Goal: Information Seeking & Learning: Compare options

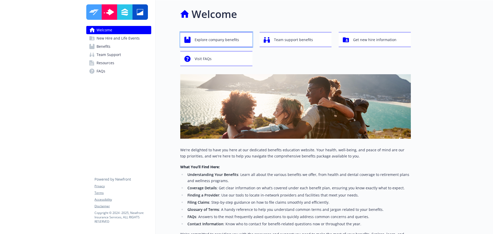
click at [210, 44] on span "Explore company benefits" at bounding box center [216, 40] width 44 height 10
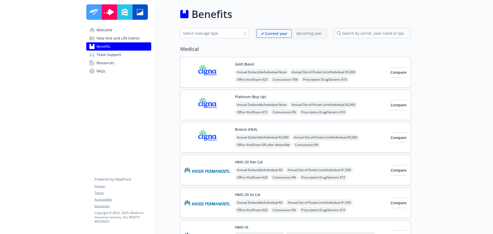
click at [100, 57] on span "Team Support" at bounding box center [108, 55] width 24 height 8
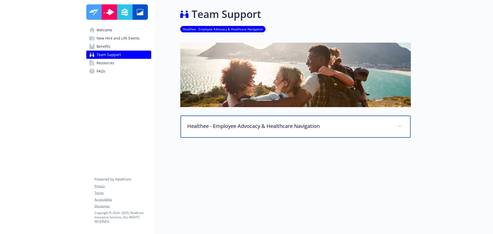
click at [288, 131] on div "Healthee - Employee Advocacy & Healthcare Navigation" at bounding box center [295, 126] width 230 height 22
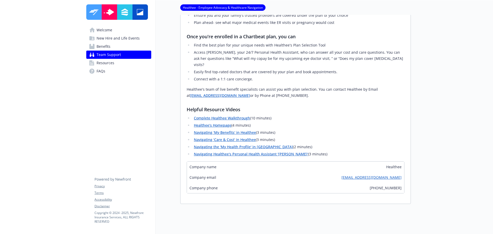
scroll to position [180, 0]
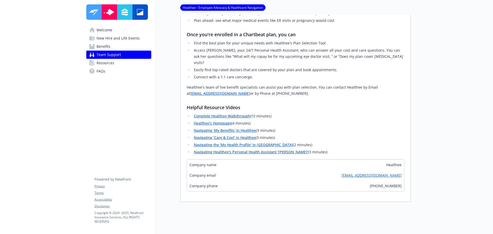
click at [101, 37] on span "New Hire and Life Events" at bounding box center [117, 38] width 43 height 8
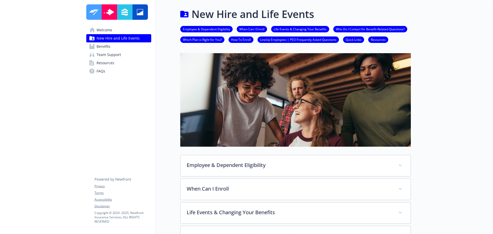
click at [108, 28] on span "Welcome" at bounding box center [104, 30] width 16 height 8
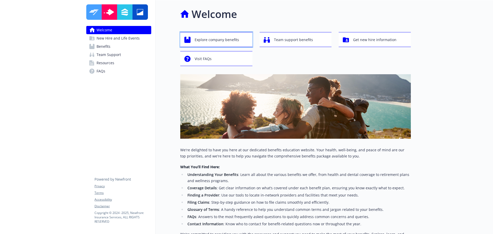
click at [222, 42] on span "Explore company benefits" at bounding box center [216, 40] width 44 height 10
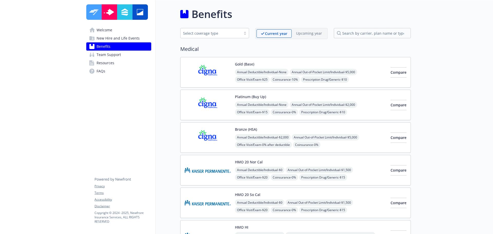
click at [227, 132] on img at bounding box center [207, 137] width 46 height 22
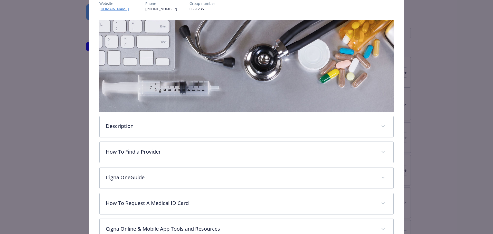
scroll to position [92, 0]
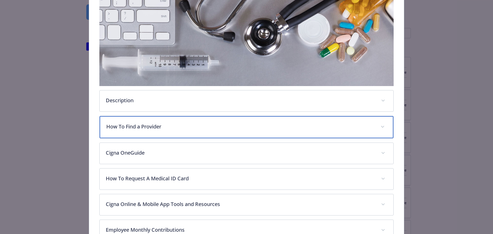
click at [211, 132] on div "How To Find a Provider" at bounding box center [247, 127] width 294 height 22
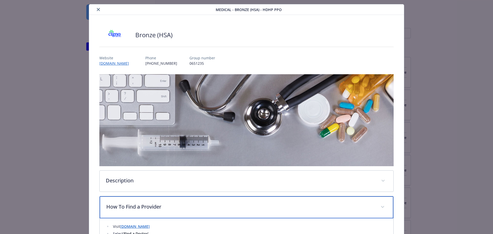
scroll to position [0, 0]
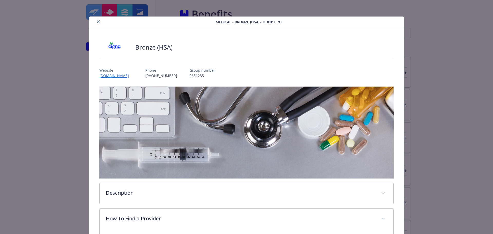
click at [97, 22] on icon "close" at bounding box center [98, 21] width 3 height 3
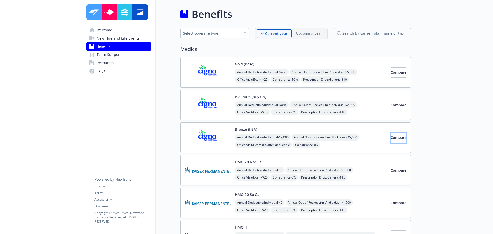
click at [390, 140] on button "Compare" at bounding box center [398, 137] width 16 height 10
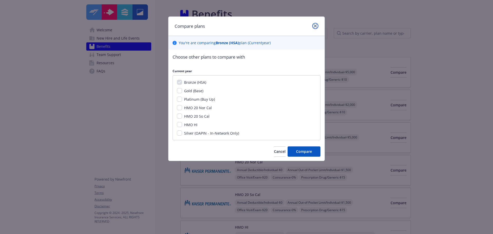
click at [316, 26] on icon "close" at bounding box center [315, 25] width 3 height 3
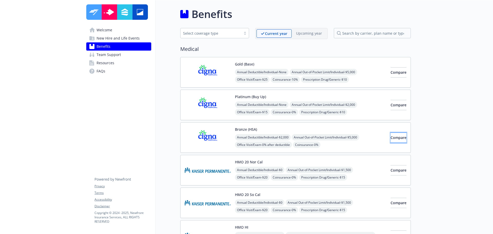
click at [390, 138] on button "Compare" at bounding box center [398, 137] width 16 height 10
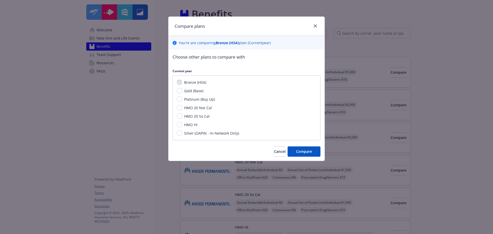
click at [188, 91] on span "Gold (Base)" at bounding box center [193, 90] width 19 height 5
click at [182, 91] on input "Gold (Base)" at bounding box center [179, 90] width 5 height 5
checkbox input "true"
click at [190, 101] on span "Platinum (Buy Up)" at bounding box center [199, 99] width 31 height 5
click at [182, 101] on input "Platinum (Buy Up)" at bounding box center [179, 98] width 5 height 5
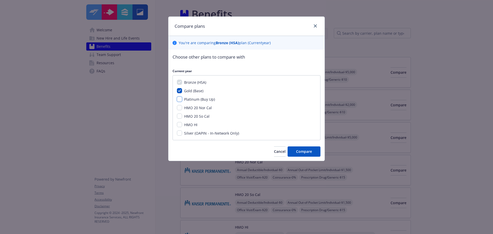
checkbox input "true"
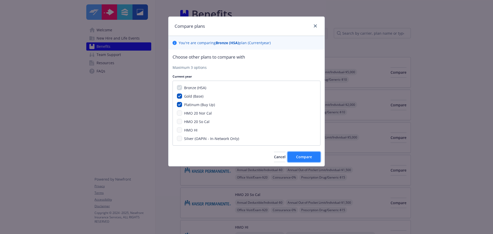
click at [297, 159] on span "Compare" at bounding box center [304, 156] width 16 height 5
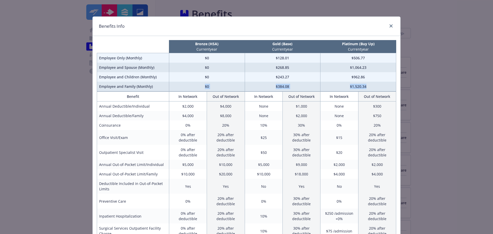
drag, startPoint x: 202, startPoint y: 85, endPoint x: 383, endPoint y: 83, distance: 181.1
click at [383, 83] on tr "Employee and Family (Monthly) $0 $384.08 $1,520.34" at bounding box center [246, 87] width 299 height 10
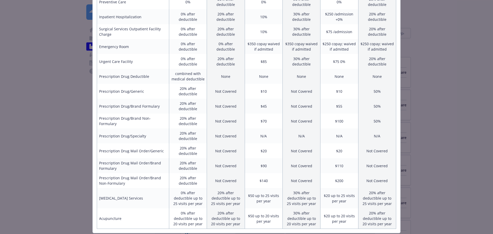
scroll to position [205, 0]
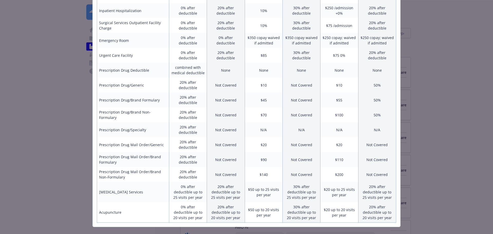
click at [26, 139] on div "Benefits Info Bronze (HSA) Current year Gold (Base) Current year Platinum (Buy …" at bounding box center [246, 117] width 493 height 234
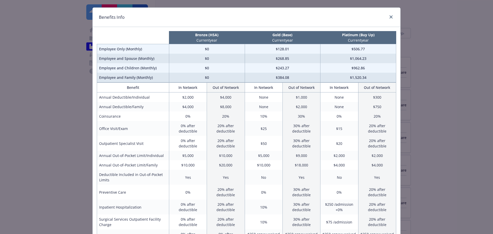
scroll to position [0, 0]
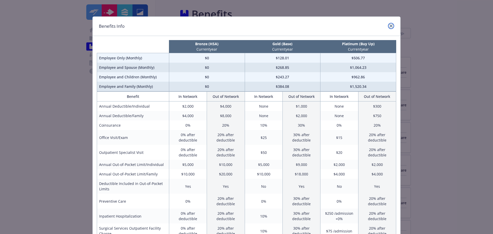
click at [390, 28] on link "close" at bounding box center [391, 26] width 6 height 6
